Goal: Navigation & Orientation: Find specific page/section

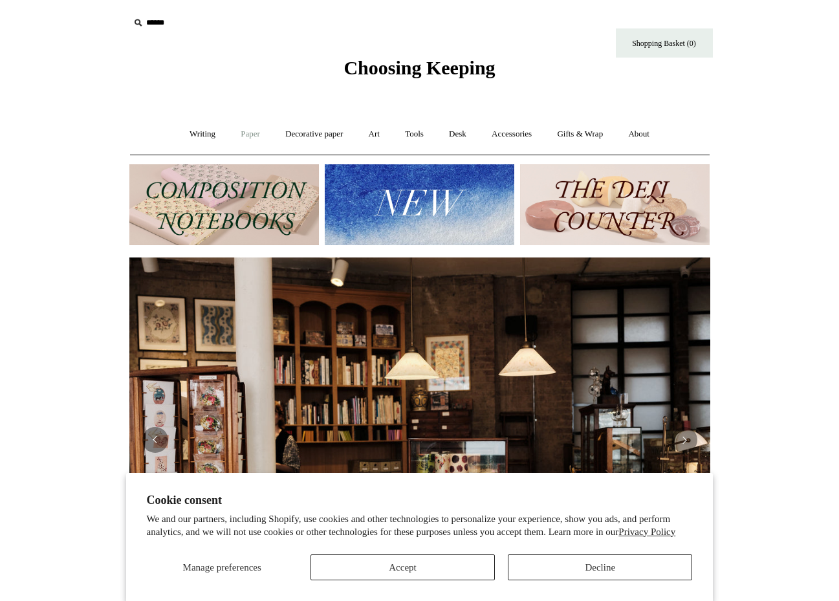
click at [243, 135] on link "Paper +" at bounding box center [250, 134] width 43 height 34
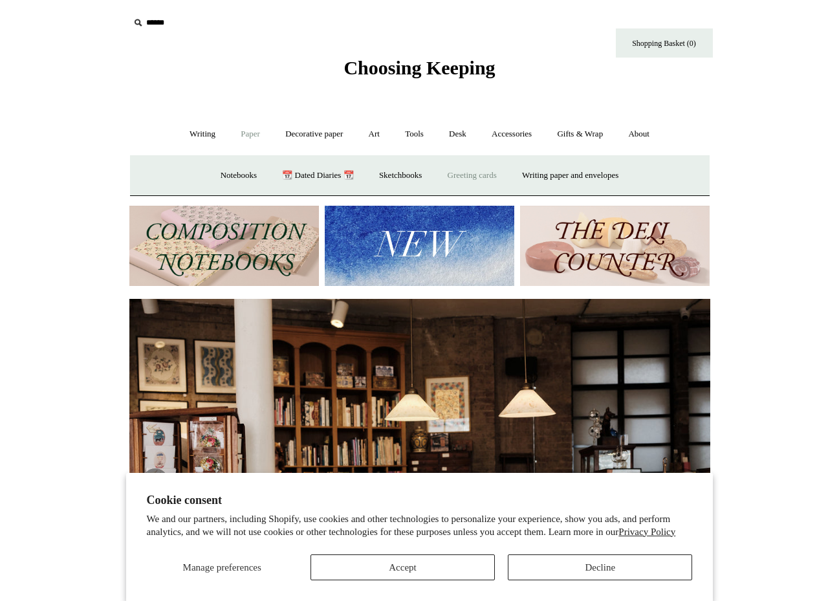
click at [491, 176] on link "Greeting cards +" at bounding box center [472, 176] width 72 height 34
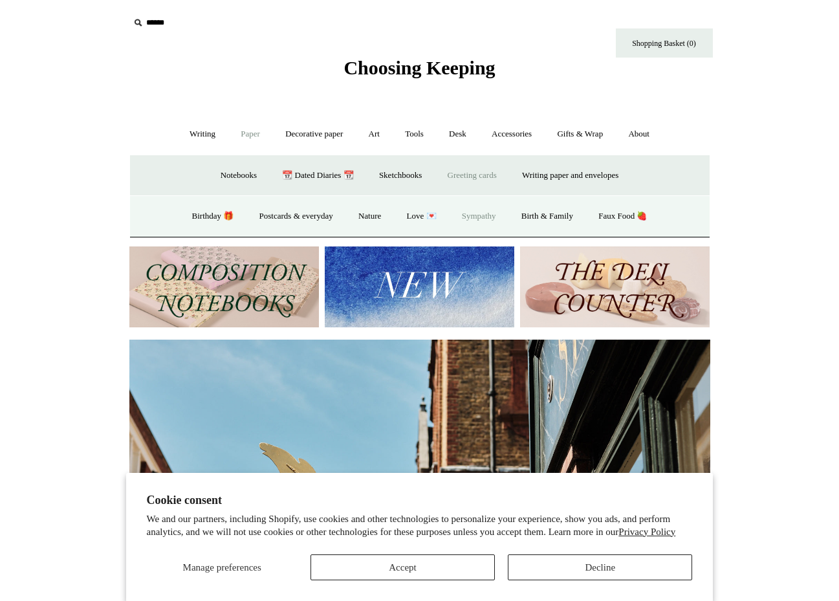
scroll to position [0, 581]
click at [197, 215] on link "Birthday 🎁" at bounding box center [213, 216] width 65 height 34
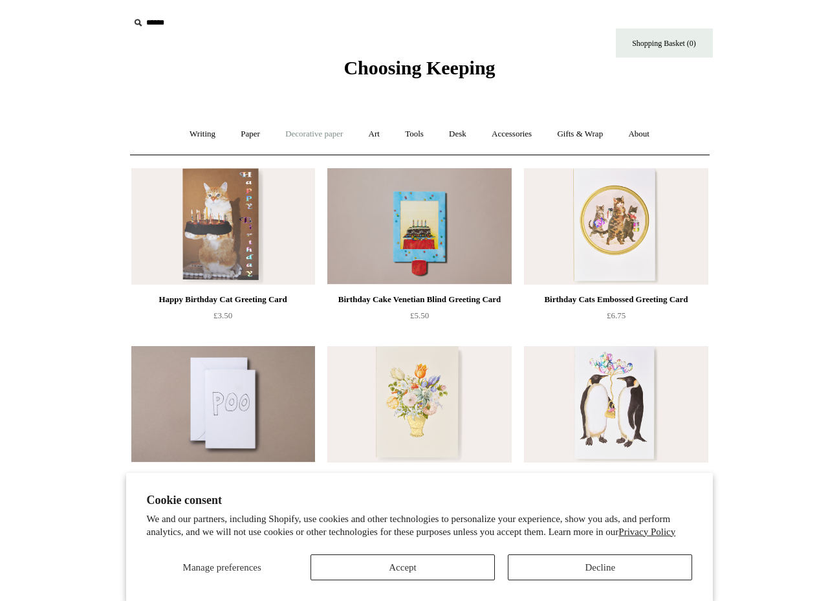
click at [309, 140] on link "Decorative paper +" at bounding box center [314, 134] width 81 height 34
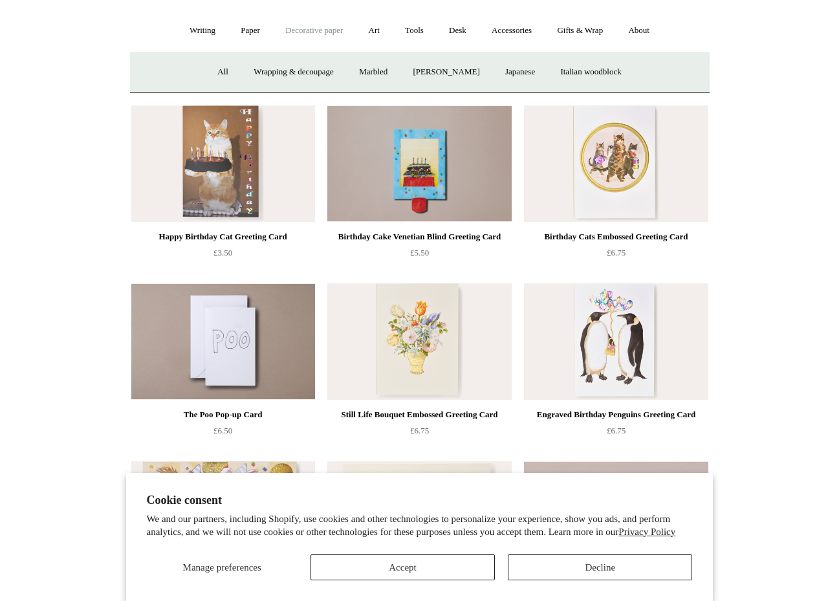
scroll to position [104, 0]
click at [298, 75] on link "Wrapping & decoupage" at bounding box center [294, 71] width 104 height 34
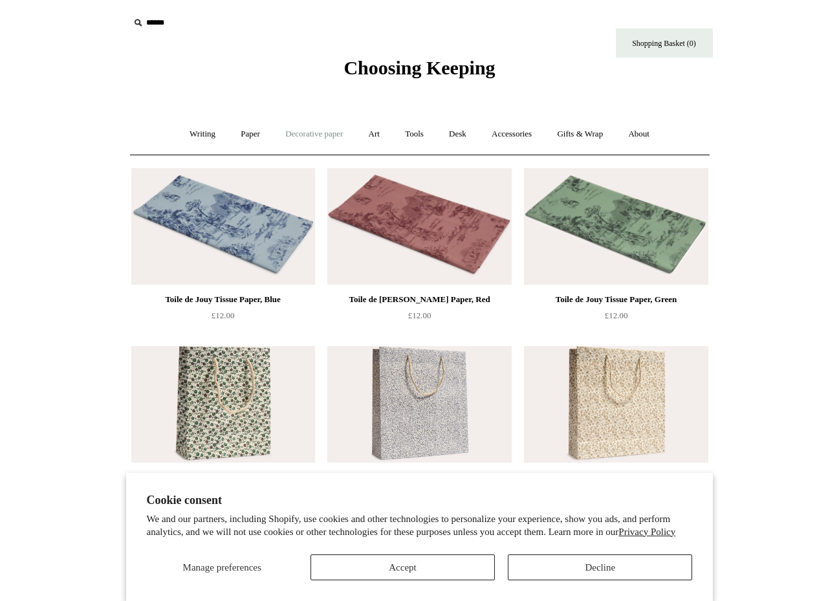
click at [330, 137] on link "Decorative paper +" at bounding box center [314, 134] width 81 height 34
